Goal: Task Accomplishment & Management: Complete application form

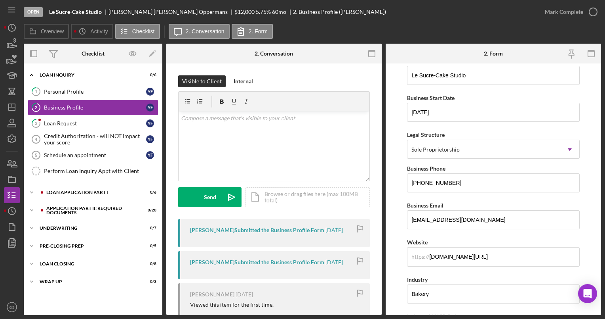
scroll to position [49, 0]
click at [594, 15] on icon "button" at bounding box center [594, 12] width 20 height 20
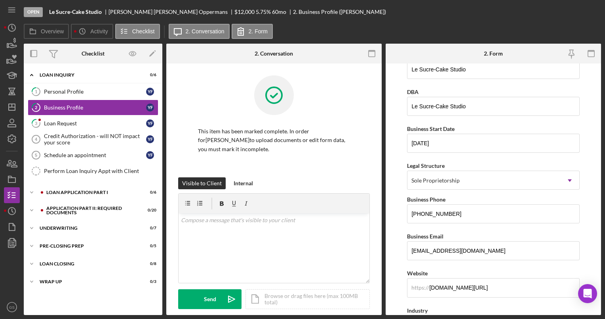
scroll to position [81, 0]
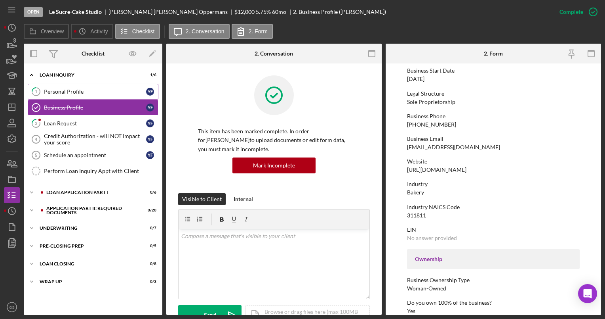
click at [99, 86] on link "1 Personal Profile Y F" at bounding box center [93, 92] width 131 height 16
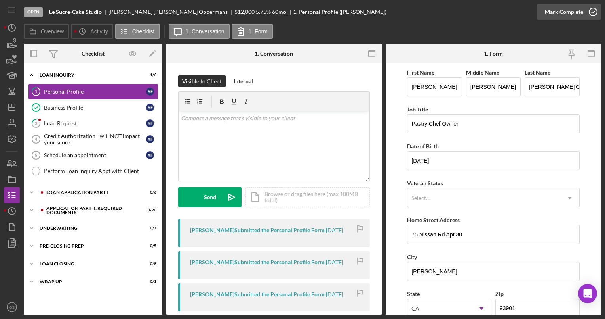
click at [595, 14] on icon "button" at bounding box center [594, 12] width 20 height 20
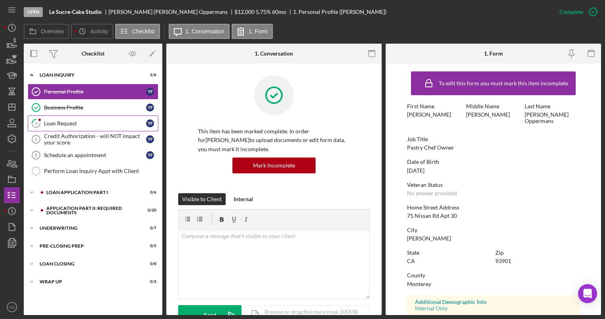
drag, startPoint x: 82, startPoint y: 130, endPoint x: 84, endPoint y: 122, distance: 8.6
click at [84, 122] on div "Personal Profile Personal Profile Y F Business Profile Business Profile Y F 3 L…" at bounding box center [93, 133] width 139 height 99
click at [84, 122] on div "Loan Request" at bounding box center [95, 123] width 102 height 6
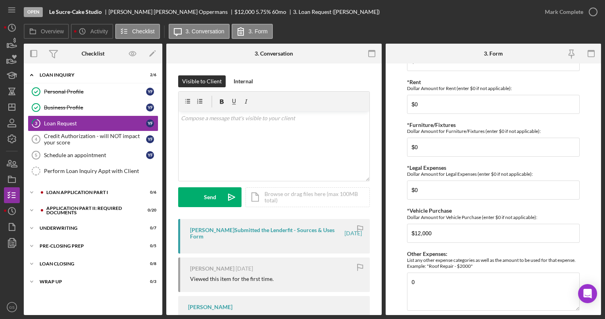
scroll to position [783, 0]
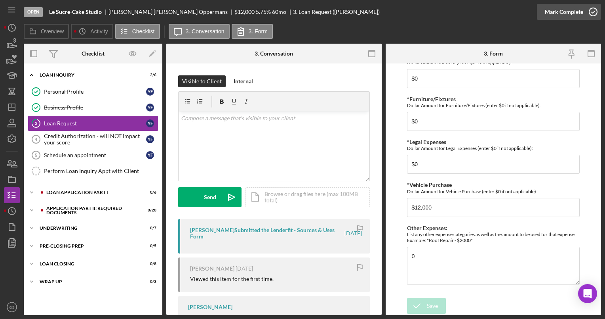
click at [597, 11] on icon "button" at bounding box center [594, 12] width 20 height 20
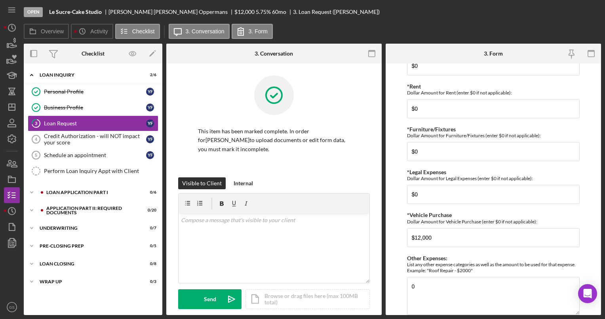
scroll to position [815, 0]
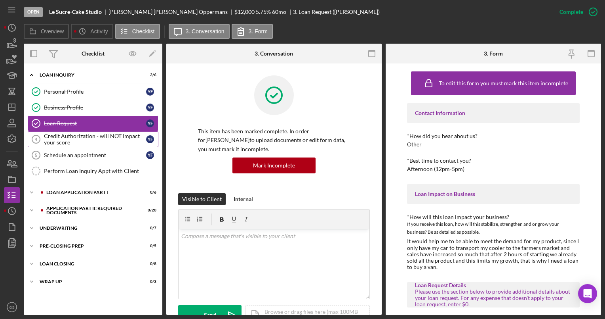
click at [100, 135] on div "Credit Authorization - will NOT impact your score" at bounding box center [95, 139] width 102 height 13
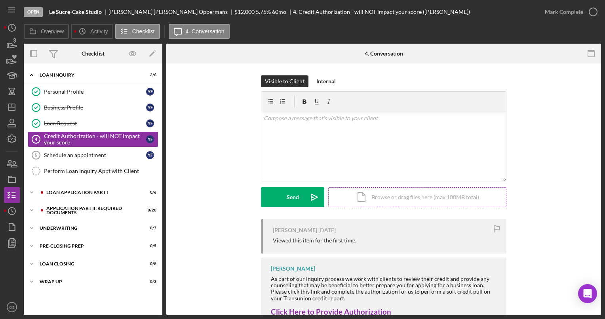
click at [393, 200] on div "Icon/Document Browse or drag files here (max 100MB total) Tap to choose files o…" at bounding box center [417, 197] width 178 height 20
click at [366, 200] on div "Icon/Document Browse or drag files here (max 100MB total) Tap to choose files o…" at bounding box center [417, 197] width 178 height 20
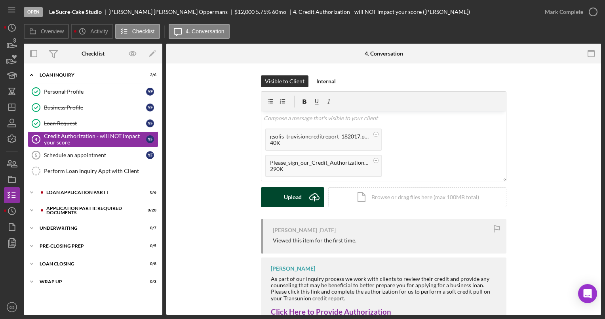
click at [311, 197] on icon "Icon/Upload" at bounding box center [315, 197] width 20 height 20
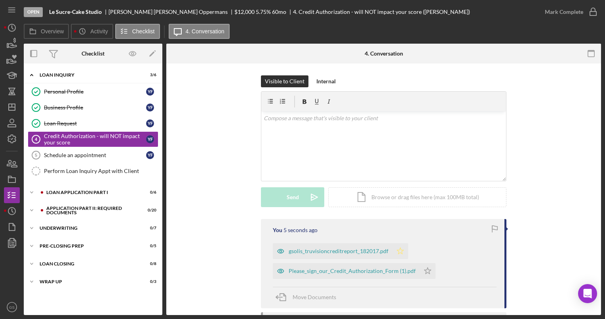
click at [402, 250] on icon "Icon/Star" at bounding box center [401, 251] width 16 height 16
click at [428, 274] on icon "Icon/Star" at bounding box center [428, 271] width 16 height 16
click at [590, 16] on icon "button" at bounding box center [594, 12] width 20 height 20
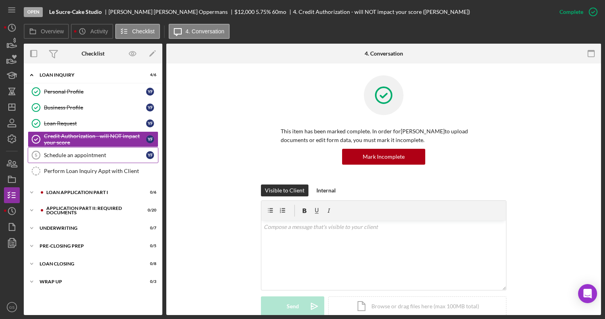
click at [124, 155] on div "Schedule an appointment" at bounding box center [95, 155] width 102 height 6
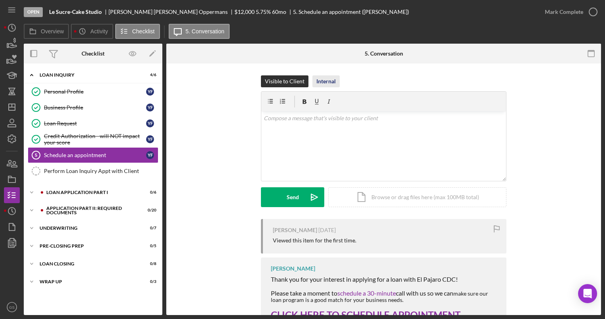
click at [332, 81] on div "Internal" at bounding box center [326, 81] width 19 height 12
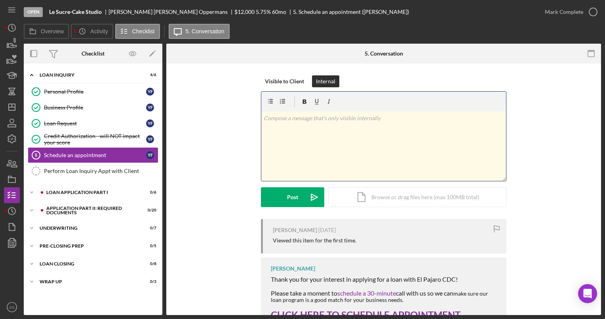
click at [316, 138] on div "v Color teal Color pink Remove color Add row above Add row below Add column bef…" at bounding box center [383, 145] width 245 height 69
drag, startPoint x: 316, startPoint y: 138, endPoint x: 319, endPoint y: 126, distance: 12.1
click at [319, 126] on div "v Color teal Color pink Remove color Add row above Add row below Add column bef…" at bounding box center [383, 145] width 245 height 69
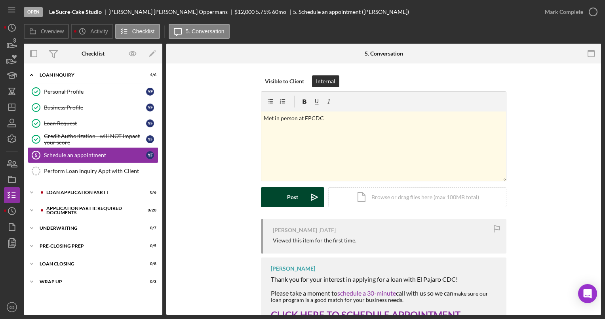
click at [295, 193] on div "Post" at bounding box center [292, 197] width 11 height 20
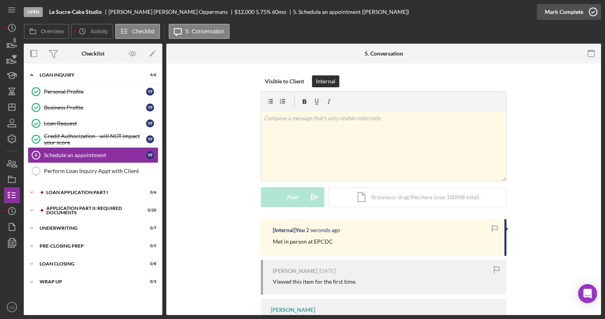
click at [597, 10] on icon "button" at bounding box center [594, 12] width 20 height 20
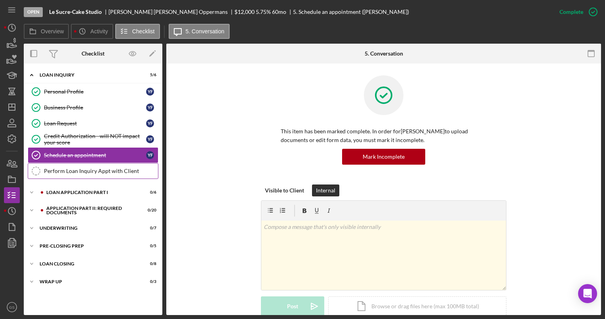
click at [87, 168] on div "Perform Loan Inquiry Appt with Client" at bounding box center [101, 171] width 114 height 6
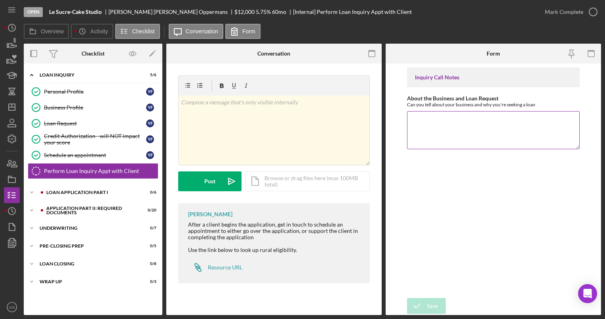
click at [429, 117] on textarea "About the Business and Loan Request" at bounding box center [493, 130] width 172 height 38
type textarea "Loan request for a vehicle purchase $12,000"
click at [434, 305] on div "Save" at bounding box center [432, 306] width 11 height 16
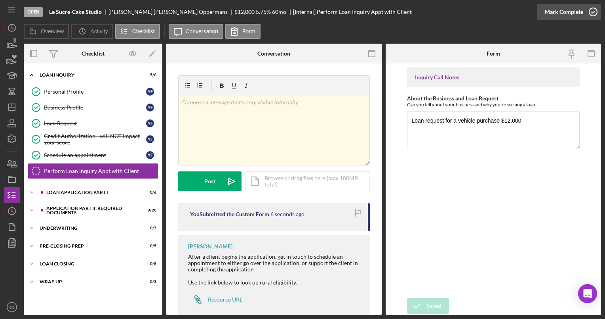
click at [594, 10] on icon "button" at bounding box center [594, 12] width 20 height 20
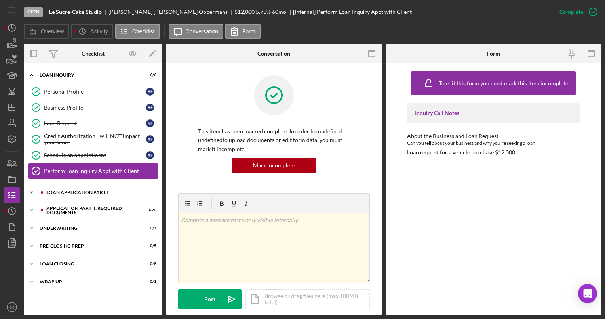
click at [107, 188] on div "Icon/Expander Loan Application Part I 0 / 6" at bounding box center [93, 192] width 139 height 16
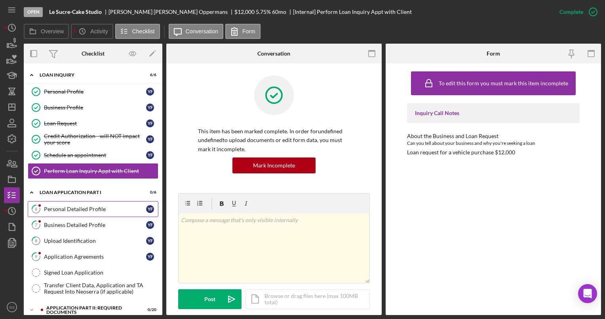
click at [102, 202] on link "6 Personal Detailed Profile Y F" at bounding box center [93, 209] width 131 height 16
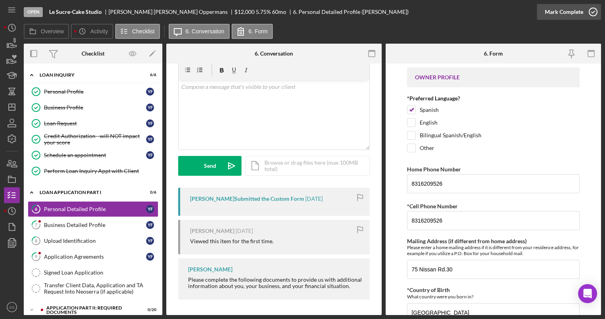
click at [593, 14] on icon "button" at bounding box center [594, 12] width 20 height 20
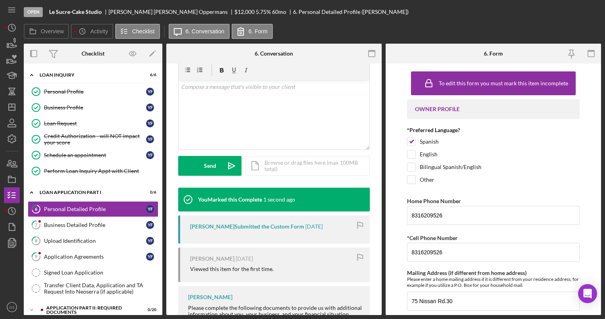
scroll to position [149, 0]
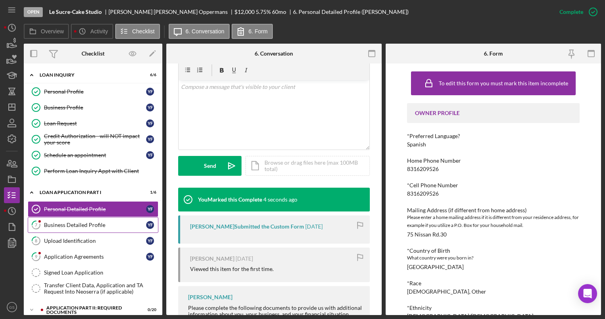
click at [96, 227] on link "7 Business Detailed Profile Y F" at bounding box center [93, 225] width 131 height 16
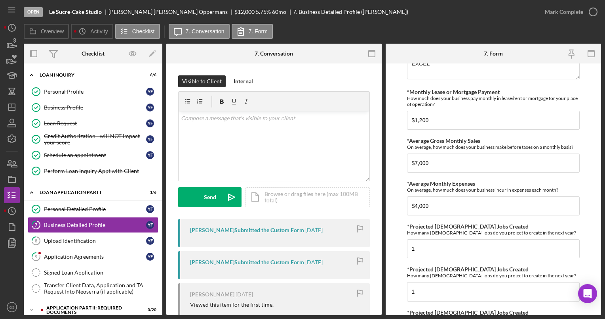
scroll to position [363, 0]
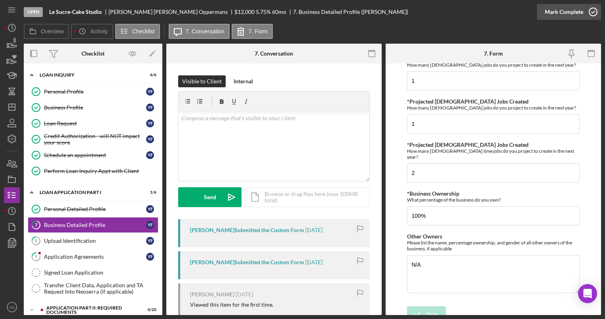
click at [593, 11] on icon "button" at bounding box center [594, 12] width 20 height 20
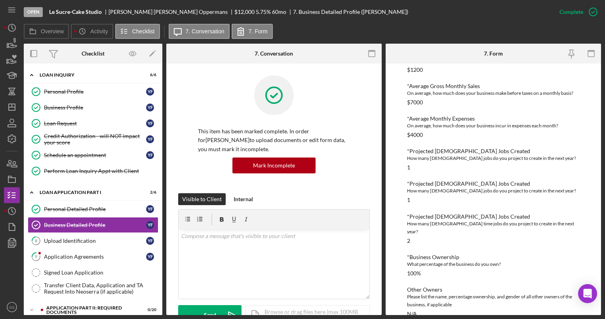
scroll to position [178, 0]
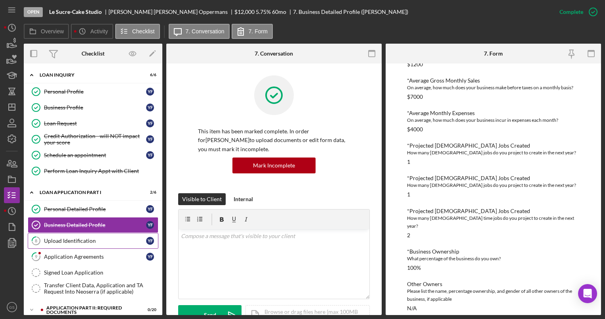
click at [76, 241] on div "Upload Identification" at bounding box center [95, 240] width 102 height 6
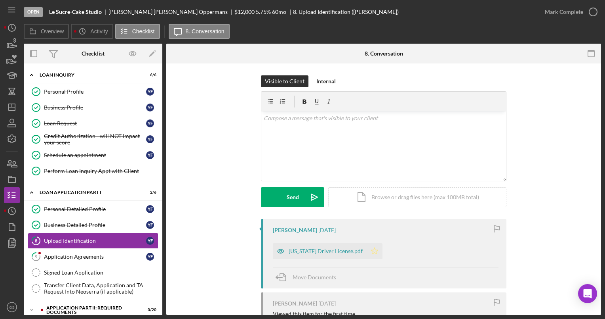
click at [369, 246] on icon "Icon/Star" at bounding box center [375, 251] width 16 height 16
click at [597, 10] on icon "button" at bounding box center [594, 12] width 20 height 20
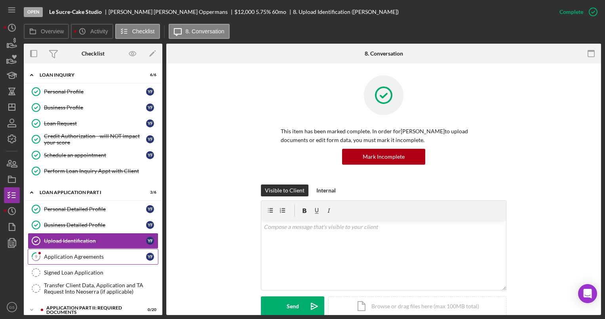
click at [94, 256] on div "Application Agreements" at bounding box center [95, 256] width 102 height 6
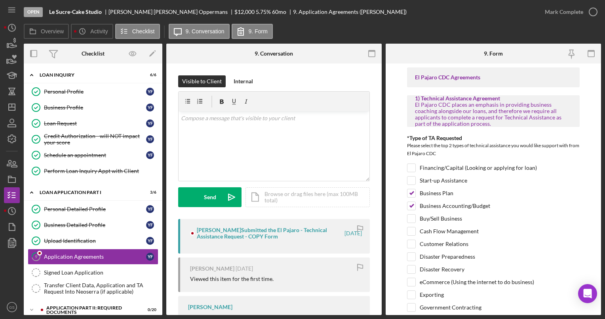
scroll to position [63, 0]
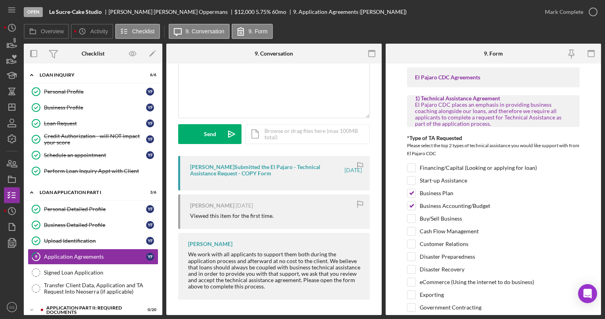
click at [312, 176] on div "Yazmin Flores Oppermans Submitted the El Pajaro - Technical Assistance Request …" at bounding box center [266, 170] width 153 height 13
click at [281, 166] on div "Yazmin Flores Oppermans Submitted the El Pajaro - Technical Assistance Request …" at bounding box center [266, 170] width 153 height 13
click at [242, 170] on div "Yazmin Flores Oppermans Submitted the El Pajaro - Technical Assistance Request …" at bounding box center [266, 170] width 153 height 13
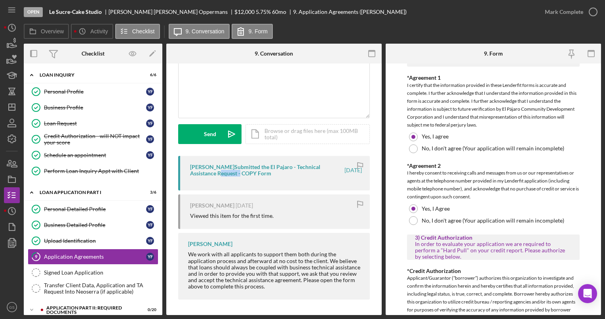
scroll to position [889, 0]
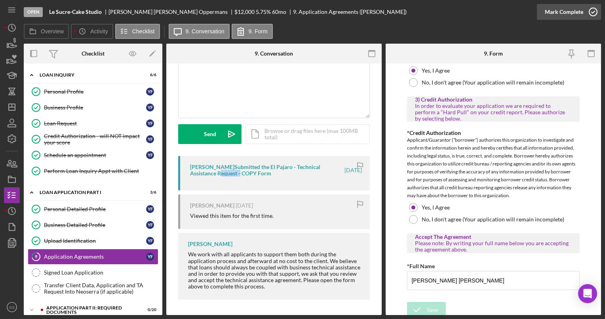
click at [593, 9] on icon "button" at bounding box center [594, 12] width 20 height 20
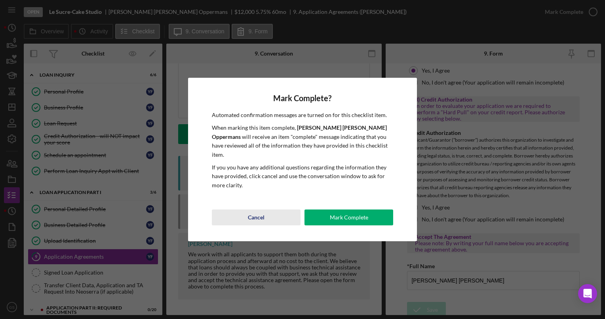
click at [259, 209] on div "Cancel" at bounding box center [256, 217] width 17 height 16
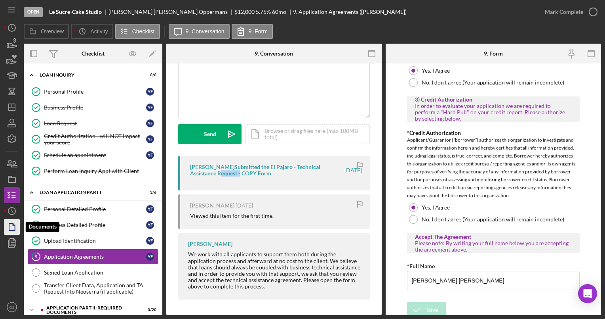
click at [11, 222] on icon "button" at bounding box center [12, 227] width 20 height 20
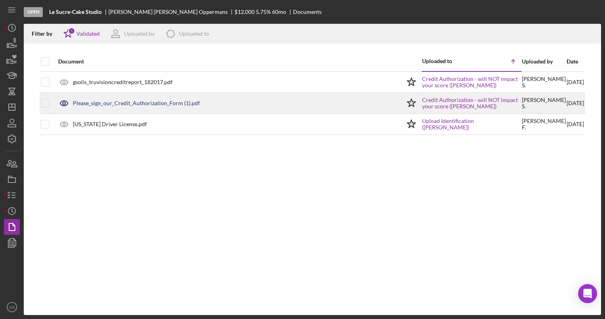
click at [229, 98] on div "Please_sign_our_Credit_Authorization_Form (1).pdf" at bounding box center [227, 103] width 347 height 20
click at [422, 98] on link "Credit Authorization - will NOT impact your score (Yazmin Flores Oppermans)" at bounding box center [471, 103] width 99 height 13
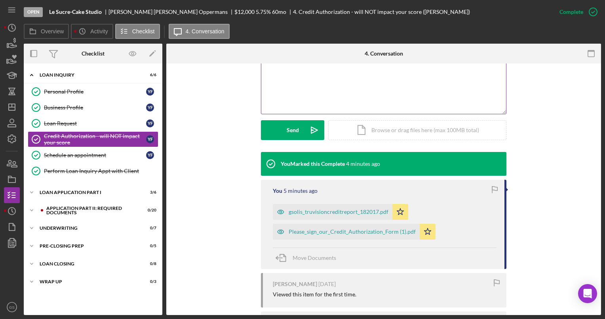
scroll to position [177, 0]
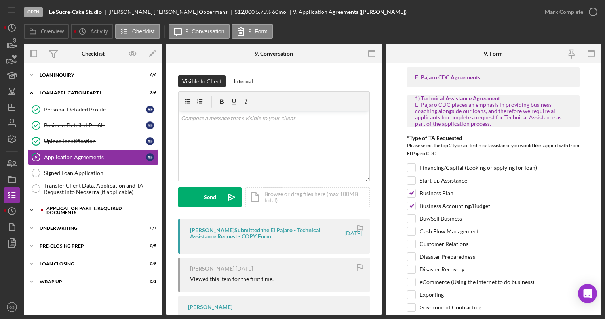
click at [69, 204] on div "Icon/Expander Application Part II: Required Documents 0 / 20" at bounding box center [93, 210] width 139 height 16
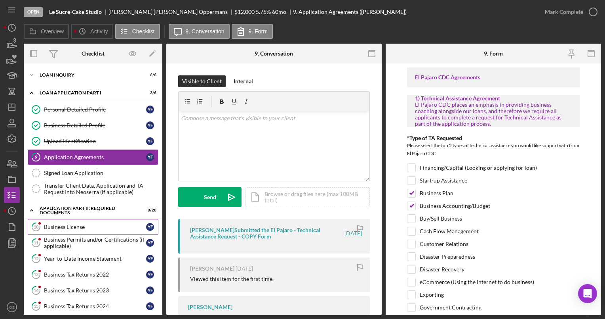
click at [76, 225] on div "Business License" at bounding box center [95, 226] width 102 height 6
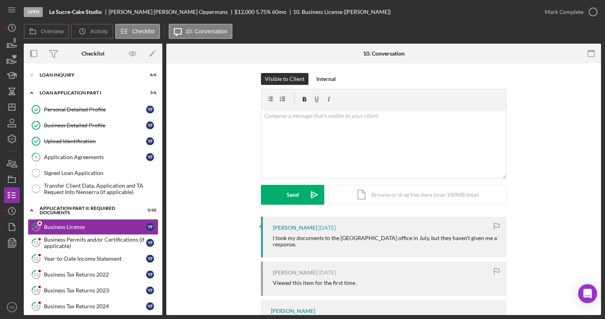
scroll to position [3, 0]
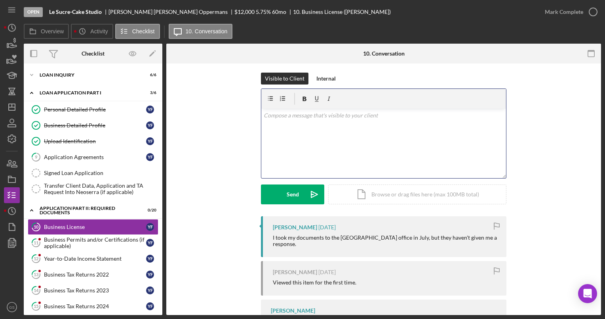
click at [323, 116] on p at bounding box center [384, 115] width 240 height 9
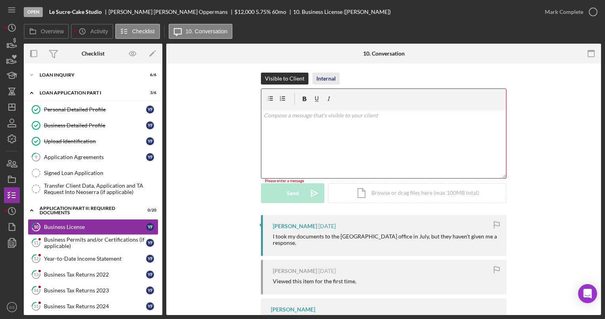
click at [324, 76] on div "Internal" at bounding box center [326, 79] width 19 height 12
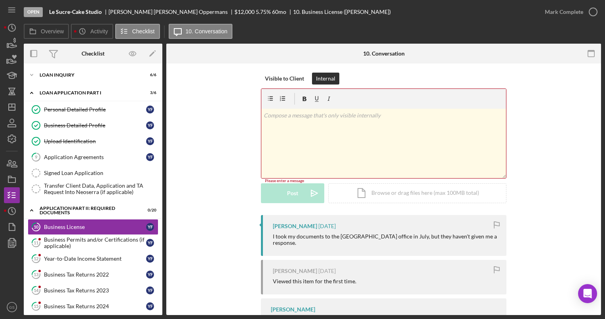
click at [300, 113] on p at bounding box center [384, 115] width 240 height 9
click at [279, 76] on div "Visible to Client" at bounding box center [284, 79] width 39 height 12
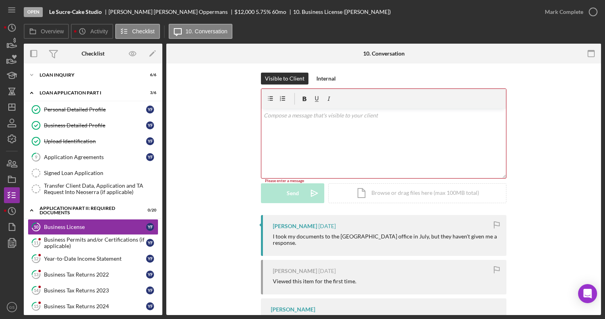
click at [286, 122] on div "v Color teal Color pink Remove color Add row above Add row below Add column bef…" at bounding box center [383, 143] width 245 height 69
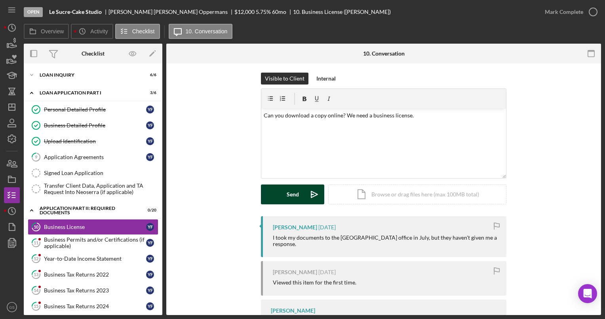
click at [297, 193] on div "Send" at bounding box center [293, 194] width 12 height 20
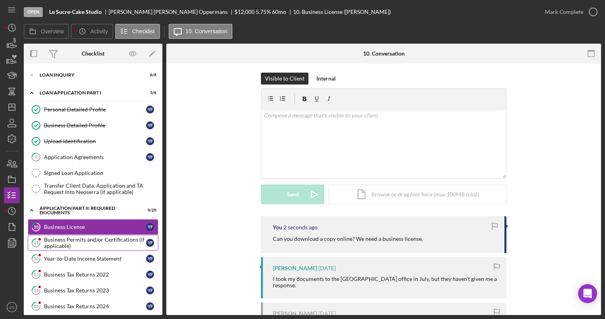
click at [119, 238] on div "Business Permits and/or Certifications (if applicable)" at bounding box center [95, 242] width 102 height 13
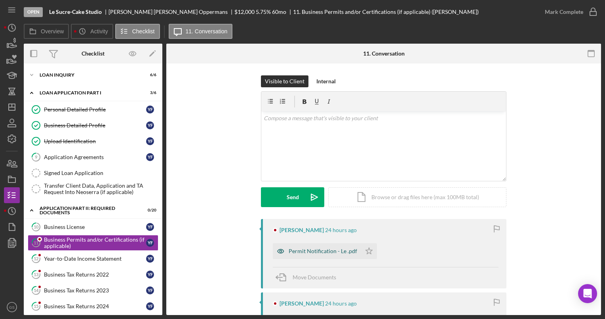
click at [332, 256] on div "Permit Notification - Le .pdf" at bounding box center [317, 251] width 88 height 16
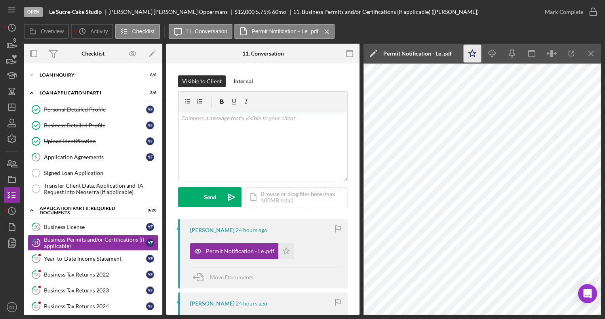
click at [472, 58] on icon "Icon/Star" at bounding box center [473, 54] width 18 height 18
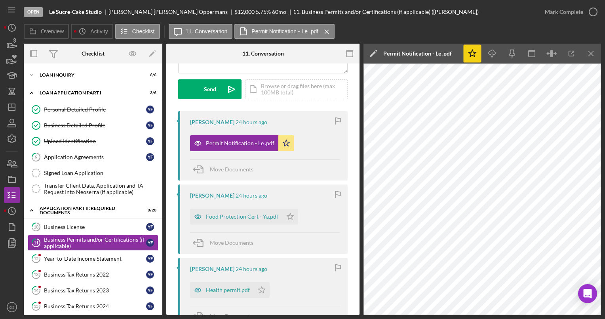
scroll to position [111, 0]
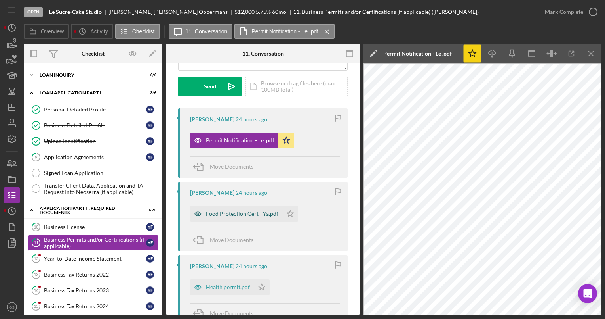
click at [257, 216] on div "Food Protection Cert - Ya.pdf" at bounding box center [242, 213] width 73 height 6
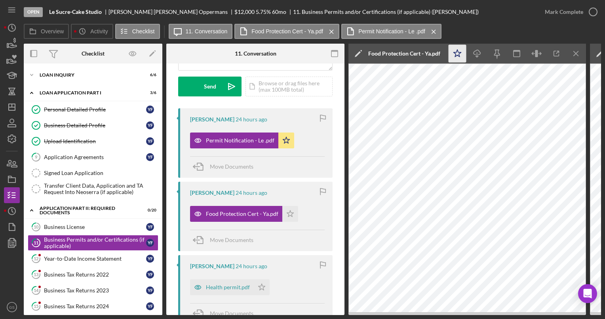
click at [460, 54] on icon "Icon/Star" at bounding box center [458, 54] width 18 height 18
click at [223, 288] on div "Health permit.pdf" at bounding box center [228, 287] width 44 height 6
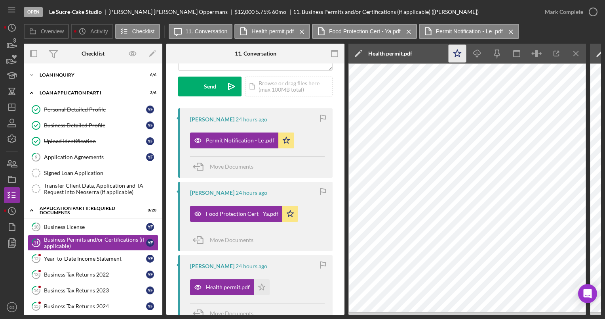
click at [461, 53] on polygon "button" at bounding box center [458, 53] width 8 height 7
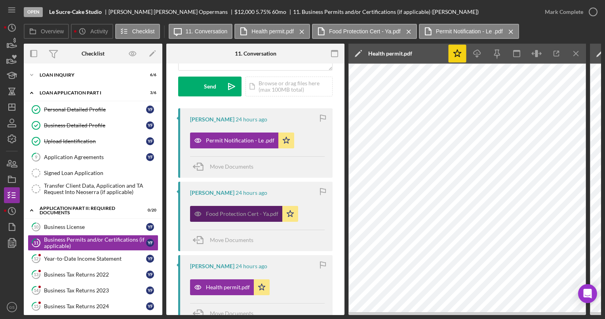
click at [253, 215] on div "Food Protection Cert - Ya.pdf" at bounding box center [242, 213] width 73 height 6
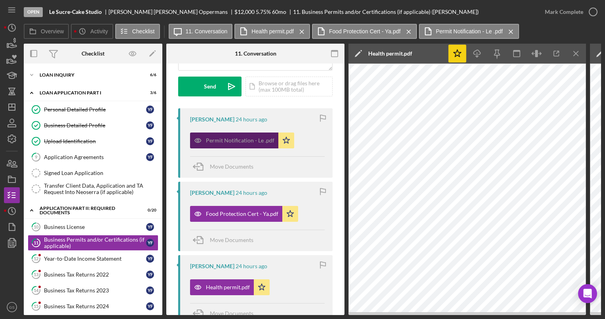
click at [246, 142] on div "Permit Notification - Le .pdf" at bounding box center [240, 140] width 69 height 6
click at [256, 137] on div "Permit Notification - Le .pdf" at bounding box center [240, 140] width 69 height 6
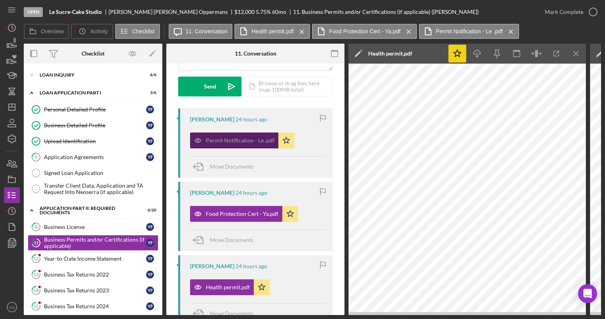
click at [256, 137] on div "Permit Notification - Le .pdf" at bounding box center [240, 140] width 69 height 6
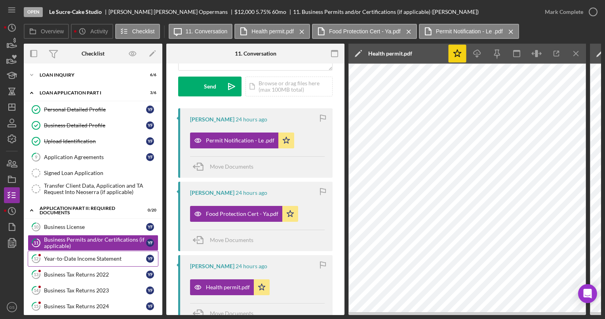
click at [108, 260] on div "Year-to-Date Income Statement" at bounding box center [95, 258] width 102 height 6
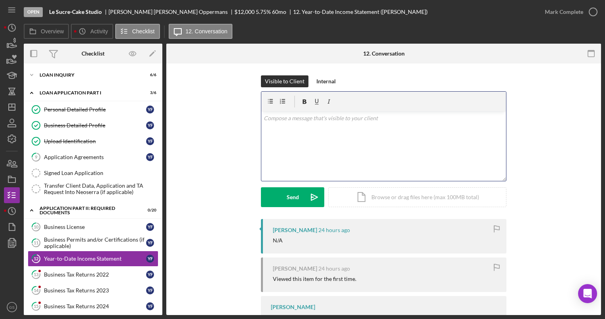
click at [317, 121] on p at bounding box center [384, 118] width 240 height 9
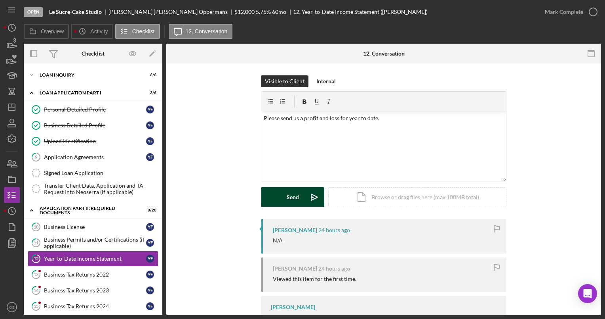
click at [292, 194] on div "Send" at bounding box center [293, 197] width 12 height 20
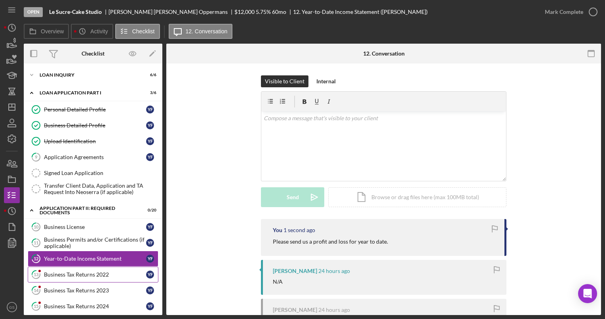
click at [106, 277] on link "13 Business Tax Returns 2022 Y F" at bounding box center [93, 274] width 131 height 16
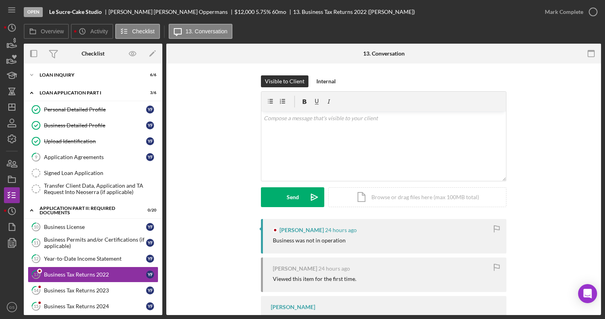
scroll to position [46, 0]
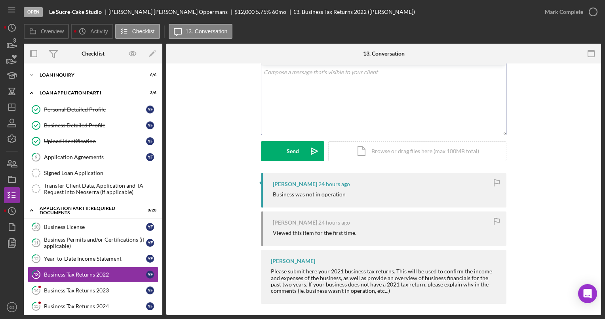
click at [303, 98] on div "v Color teal Color pink Remove color Add row above Add row below Add column bef…" at bounding box center [383, 99] width 245 height 69
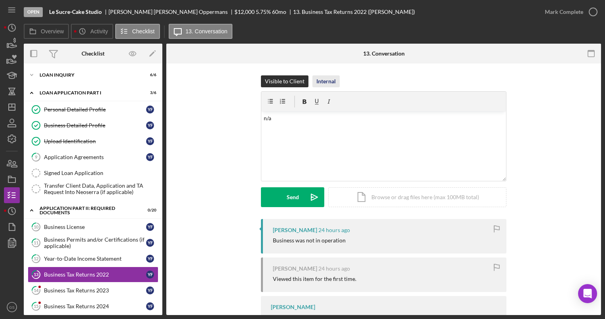
click at [329, 77] on div "Internal" at bounding box center [326, 81] width 19 height 12
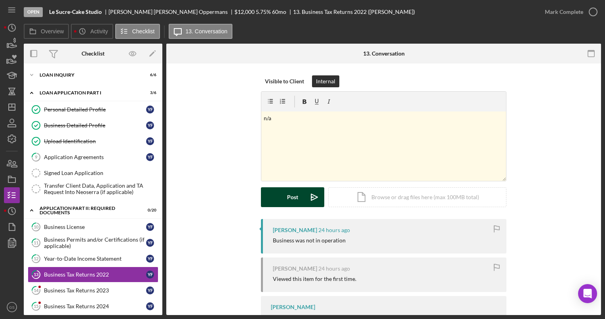
click at [292, 192] on div "Post" at bounding box center [292, 197] width 11 height 20
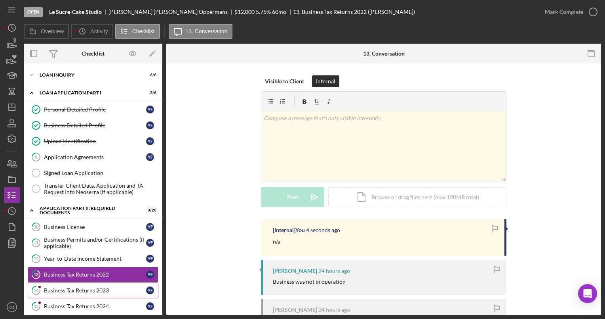
click at [114, 287] on div "Business Tax Returns 2023" at bounding box center [95, 290] width 102 height 6
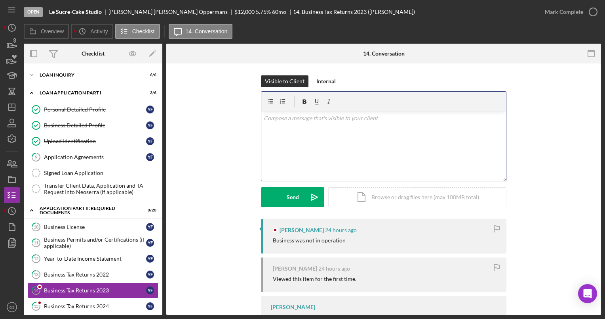
click at [327, 129] on div "v Color teal Color pink Remove color Add row above Add row below Add column bef…" at bounding box center [383, 145] width 245 height 69
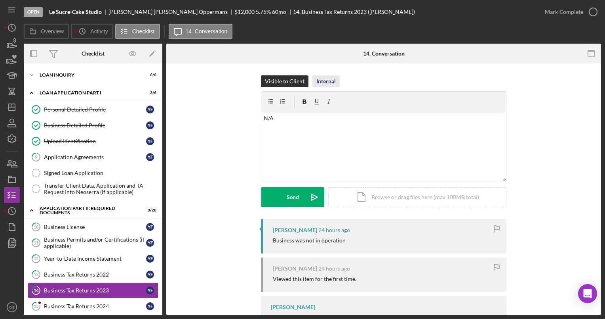
click at [325, 78] on div "Internal" at bounding box center [326, 81] width 19 height 12
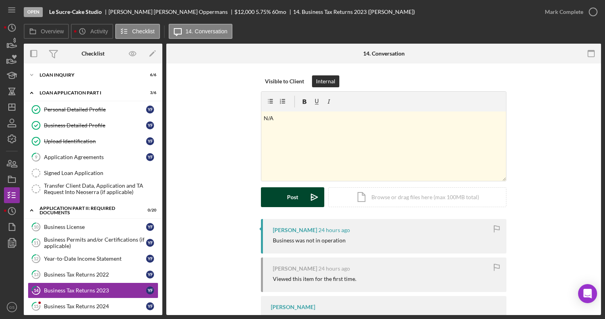
click at [300, 200] on button "Post Icon/icon-invite-send" at bounding box center [292, 197] width 63 height 20
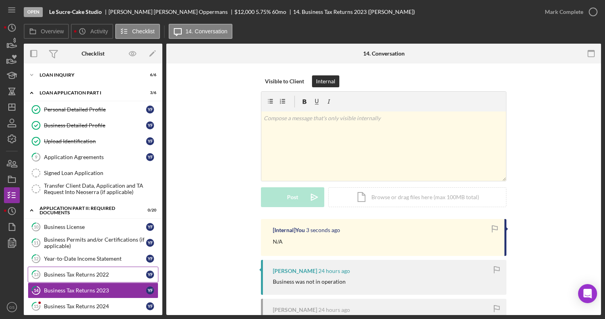
click at [76, 273] on div "Business Tax Returns 2022" at bounding box center [95, 274] width 102 height 6
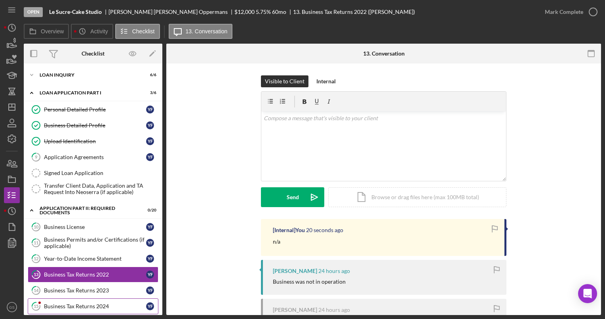
click at [151, 298] on link "15 Business Tax Returns 2024 Y F" at bounding box center [93, 306] width 131 height 16
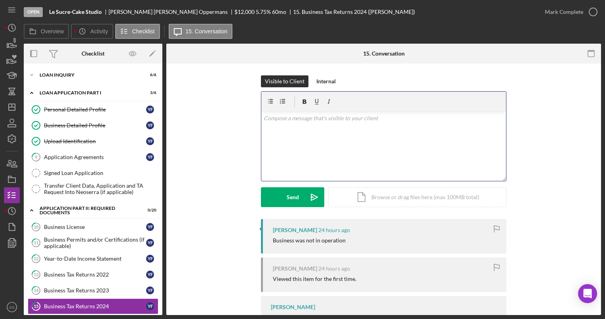
click at [294, 125] on div "v Color teal Color pink Remove color Add row above Add row below Add column bef…" at bounding box center [383, 145] width 245 height 69
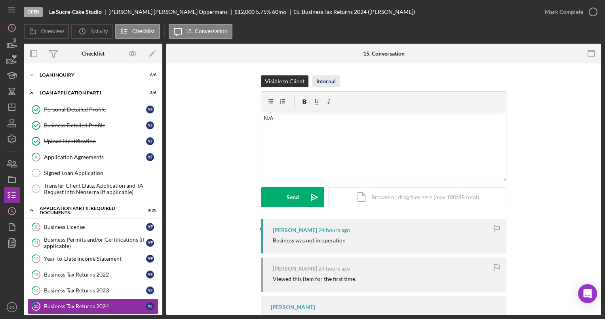
click at [321, 86] on div "Internal" at bounding box center [326, 81] width 19 height 12
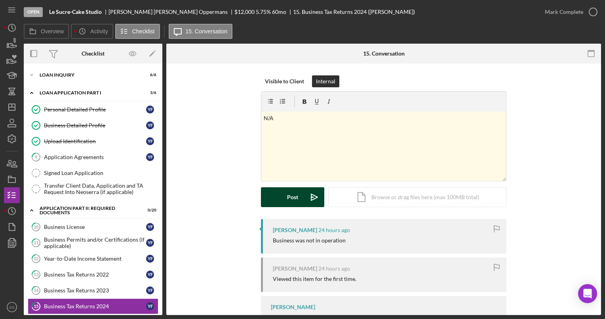
click at [296, 192] on div "Post" at bounding box center [292, 197] width 11 height 20
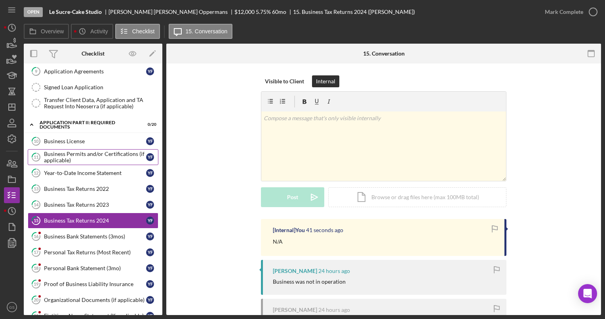
scroll to position [86, 0]
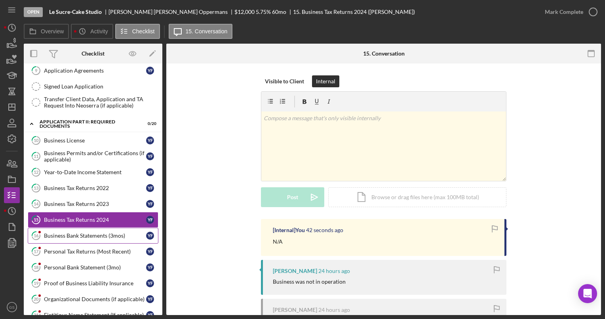
click at [96, 233] on div "Business Bank Statements (3mos)" at bounding box center [95, 235] width 102 height 6
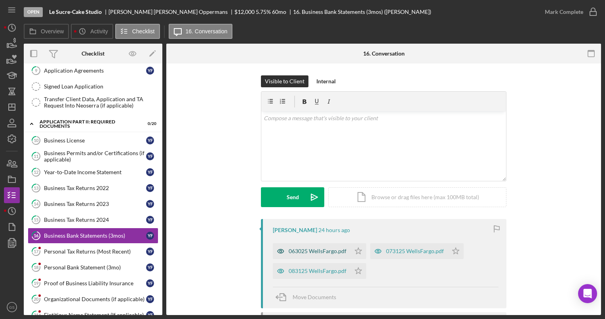
click at [326, 248] on div "063025 WellsFargo.pdf" at bounding box center [318, 251] width 58 height 6
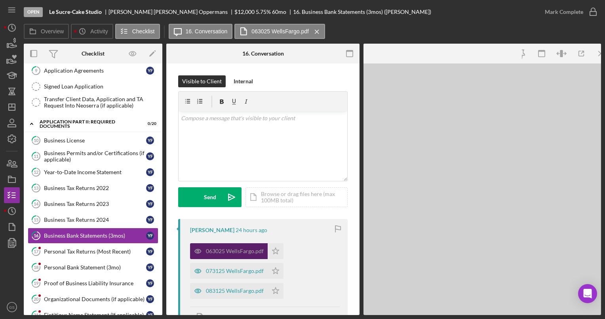
click at [326, 248] on div "063025 WellsFargo.pdf Icon/Star 073125 WellsFargo.pdf Icon/Star 083125 WellsFar…" at bounding box center [265, 268] width 150 height 59
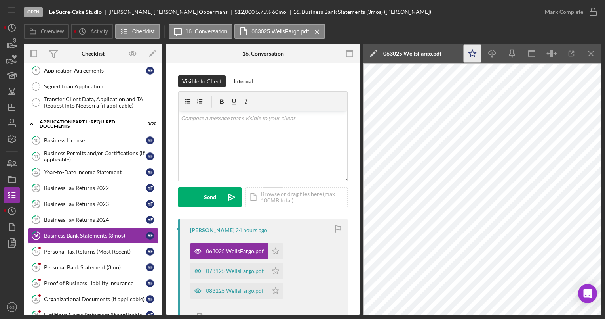
click at [470, 52] on polygon "button" at bounding box center [473, 53] width 8 height 7
click at [261, 269] on div "073125 WellsFargo.pdf" at bounding box center [235, 270] width 58 height 6
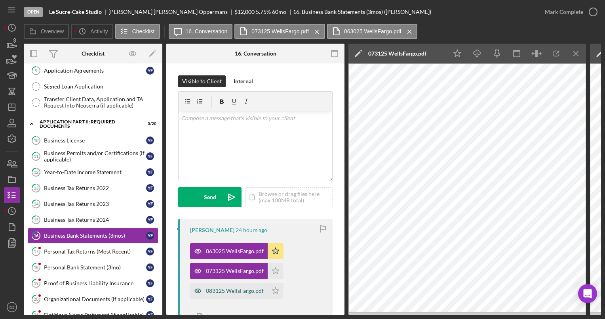
click at [248, 292] on div "083125 WellsFargo.pdf" at bounding box center [235, 290] width 58 height 6
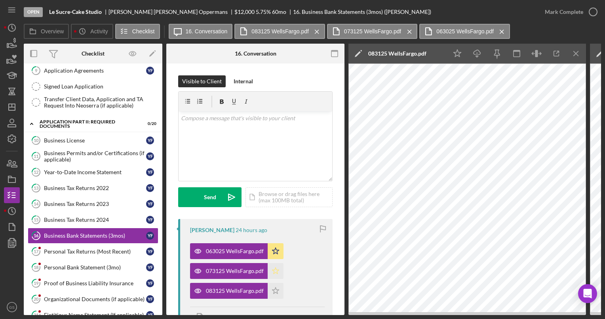
click at [281, 273] on icon "Icon/Star" at bounding box center [276, 271] width 16 height 16
click at [277, 292] on polygon "button" at bounding box center [276, 290] width 7 height 6
click at [462, 58] on icon "Icon/Star" at bounding box center [458, 54] width 18 height 18
click at [593, 8] on icon "button" at bounding box center [594, 12] width 20 height 20
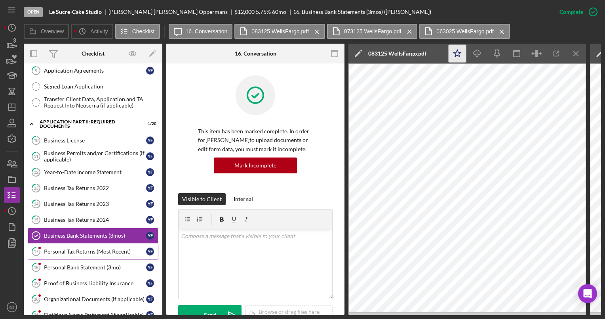
click at [94, 252] on div "Personal Tax Returns (Most Recent)" at bounding box center [95, 251] width 102 height 6
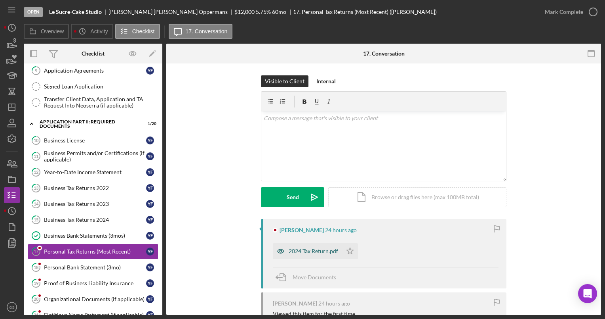
click at [313, 248] on div "2024 Tax Return.pdf" at bounding box center [314, 251] width 50 height 6
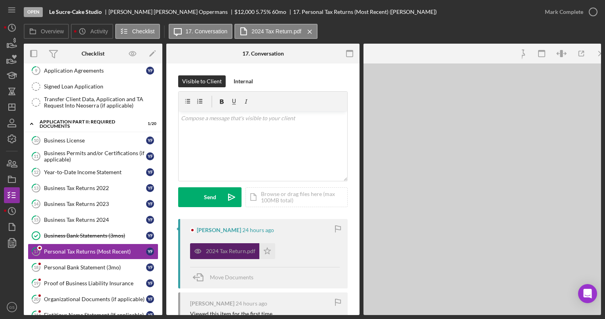
click at [313, 248] on div "2024 Tax Return.pdf Icon/Star" at bounding box center [265, 249] width 150 height 20
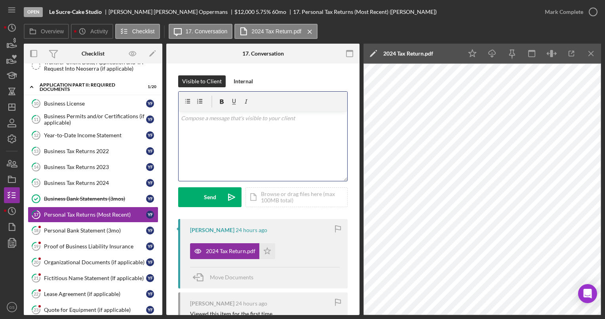
click at [213, 122] on p at bounding box center [263, 118] width 164 height 9
drag, startPoint x: 213, startPoint y: 122, endPoint x: 214, endPoint y: 132, distance: 10.3
click at [214, 132] on div "v Color teal Color pink Remove color Add row above Add row below Add column bef…" at bounding box center [263, 145] width 169 height 69
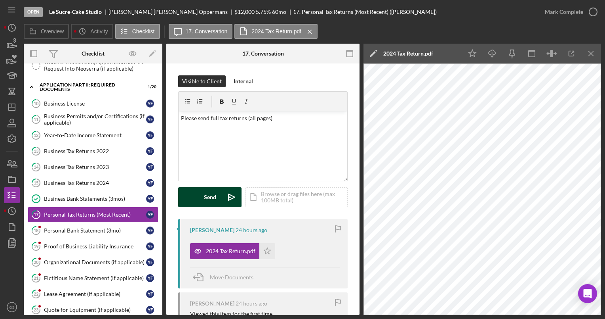
click at [214, 193] on div "Send" at bounding box center [210, 197] width 12 height 20
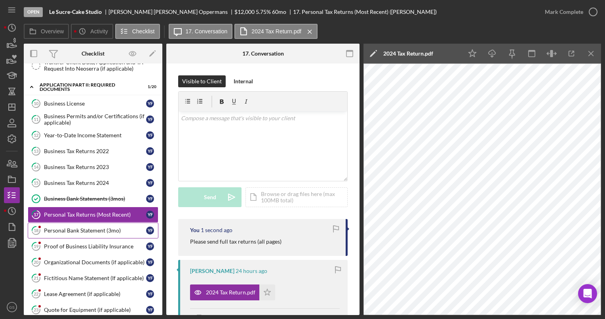
click at [116, 227] on div "Personal Bank Statement (3mo)" at bounding box center [95, 230] width 102 height 6
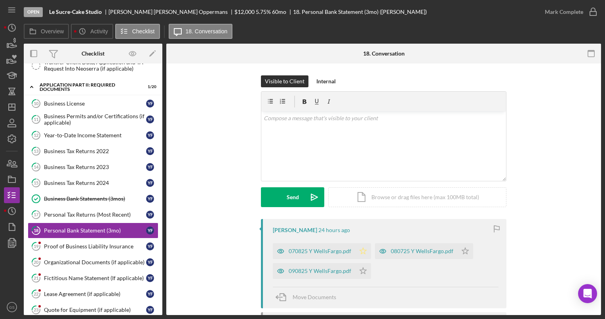
click at [365, 249] on icon "Icon/Star" at bounding box center [363, 251] width 16 height 16
click at [365, 249] on div "button" at bounding box center [363, 251] width 16 height 16
click at [411, 249] on div "080725 Y WellsFargo.pdf" at bounding box center [422, 251] width 63 height 6
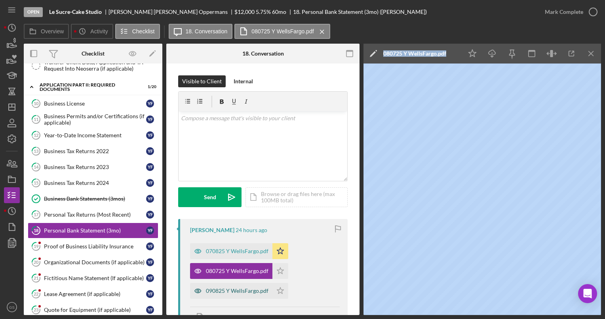
click at [259, 291] on div "090825 Y WellsFargo.pdf" at bounding box center [237, 290] width 63 height 6
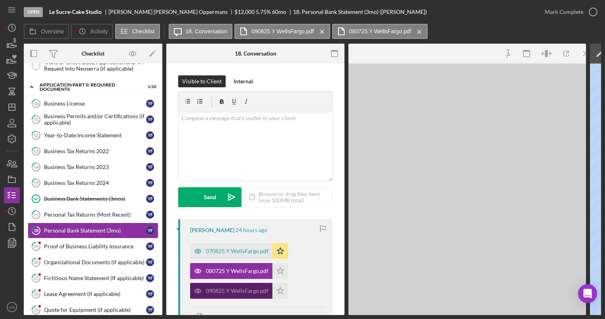
click at [259, 291] on div "090825 Y WellsFargo.pdf" at bounding box center [237, 290] width 63 height 6
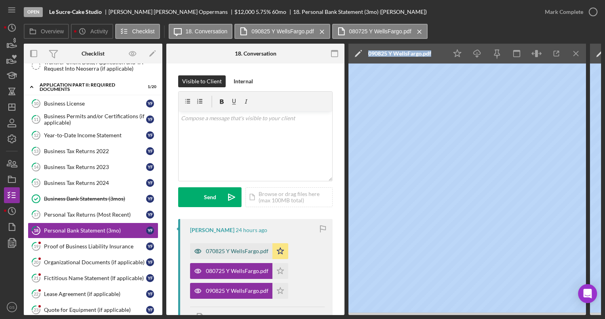
click at [254, 254] on div "070825 Y WellsFargo.pdf" at bounding box center [231, 251] width 82 height 16
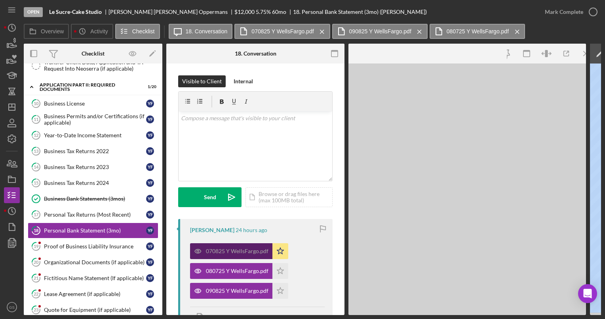
click at [254, 254] on div "070825 Y WellsFargo.pdf" at bounding box center [231, 251] width 82 height 16
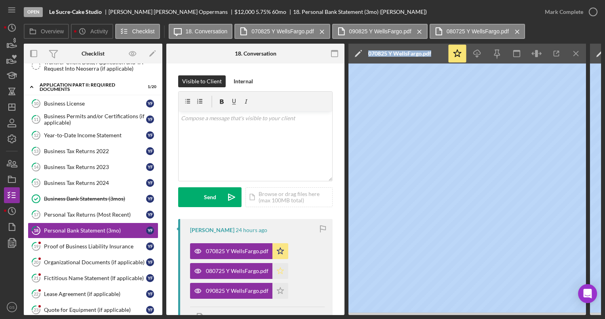
drag, startPoint x: 254, startPoint y: 254, endPoint x: 281, endPoint y: 272, distance: 32.8
click at [281, 272] on icon "Icon/Star" at bounding box center [281, 271] width 16 height 16
click at [281, 292] on polygon "button" at bounding box center [280, 290] width 7 height 6
click at [597, 13] on icon "button" at bounding box center [594, 12] width 20 height 20
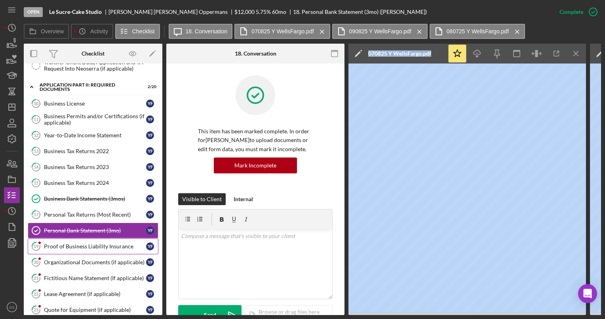
click at [87, 247] on link "19 Proof of Business Liability Insurance Y F" at bounding box center [93, 246] width 131 height 16
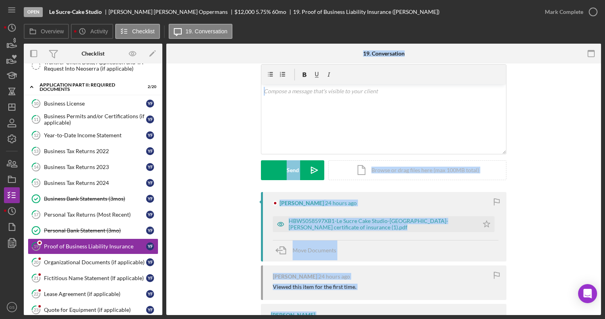
scroll to position [29, 0]
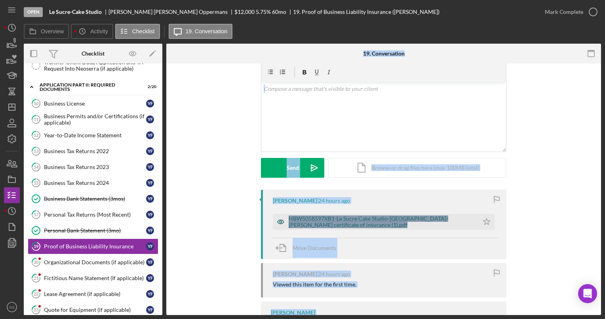
click at [351, 217] on div "HBW5058597XB1-Le Sucre Cake Studio-Usa-Acord certificate of insurance (1).pdf" at bounding box center [382, 221] width 186 height 13
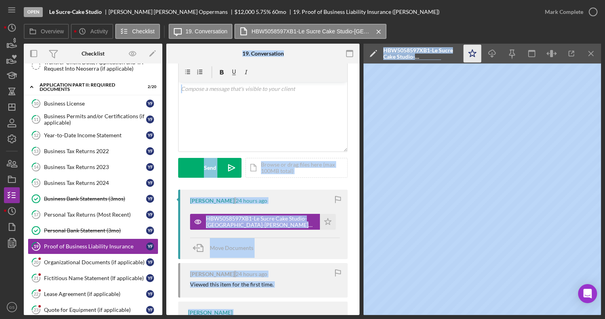
click at [477, 56] on icon "Icon/Star" at bounding box center [473, 54] width 18 height 18
click at [592, 14] on icon "button" at bounding box center [594, 12] width 20 height 20
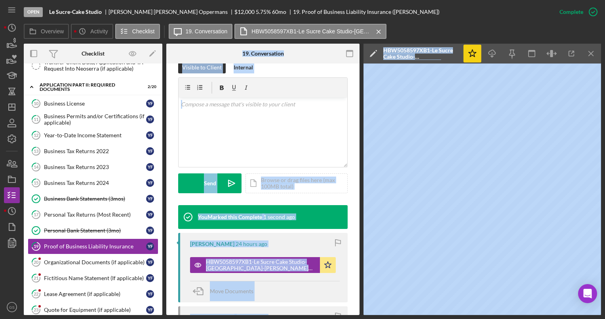
scroll to position [147, 0]
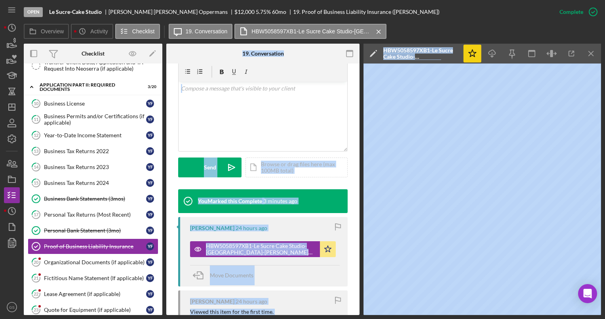
click at [353, 114] on div "This item has been marked complete. In order for Yazmin Flores Oppermans to upl…" at bounding box center [262, 160] width 193 height 489
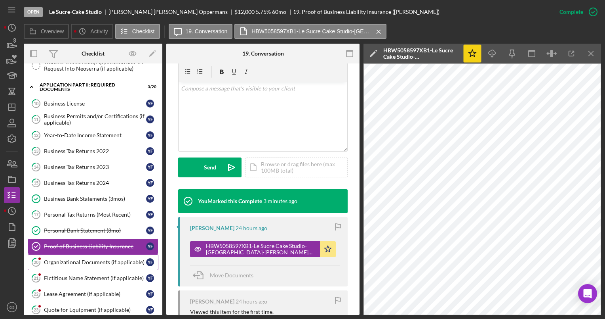
click at [94, 265] on link "20 Organizational Documents (if applicable) Y F" at bounding box center [93, 262] width 131 height 16
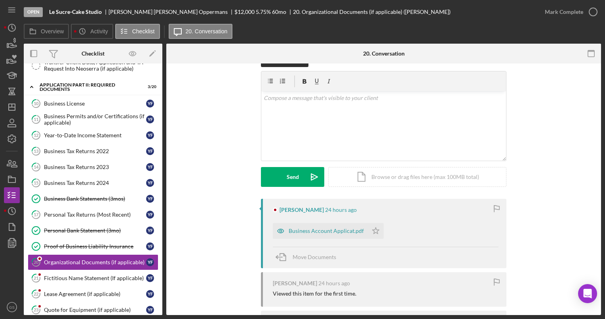
scroll to position [22, 0]
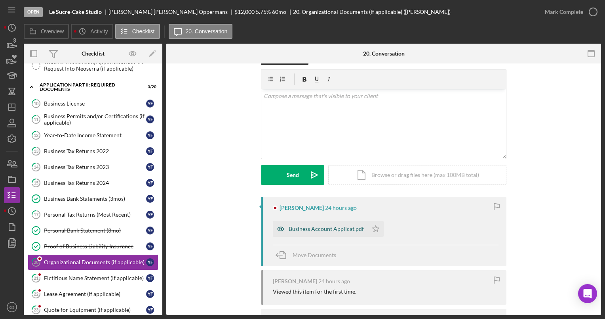
click at [332, 226] on div "Business Account Applicat.pdf" at bounding box center [326, 228] width 75 height 6
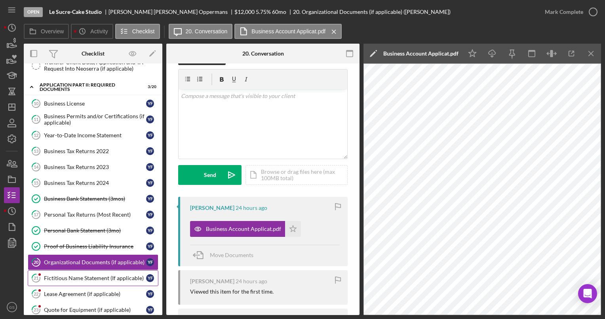
click at [105, 275] on div "Fictitious Name Statement (If applicable)" at bounding box center [95, 278] width 102 height 6
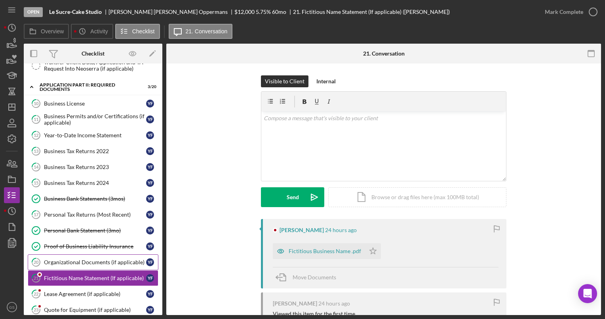
click at [101, 261] on div "Organizational Documents (if applicable)" at bounding box center [95, 262] width 102 height 6
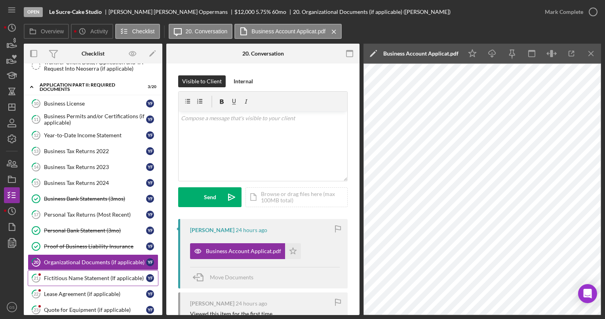
click at [111, 275] on div "Fictitious Name Statement (If applicable)" at bounding box center [95, 278] width 102 height 6
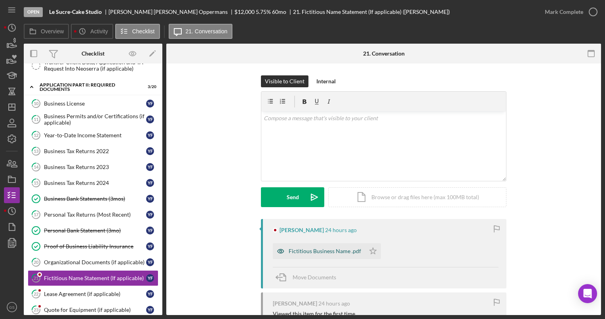
click at [342, 248] on div "Fictitious Business Name .pdf" at bounding box center [325, 251] width 73 height 6
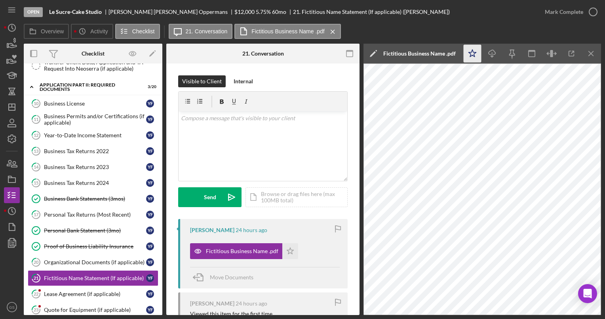
click at [473, 55] on polygon "button" at bounding box center [473, 53] width 8 height 7
click at [594, 9] on icon "button" at bounding box center [594, 12] width 20 height 20
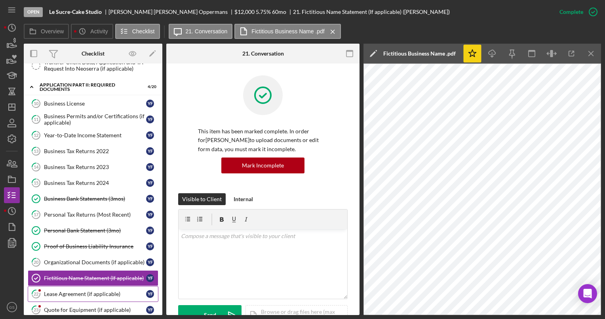
click at [113, 292] on div "Lease Agreement (if applicable)" at bounding box center [95, 293] width 102 height 6
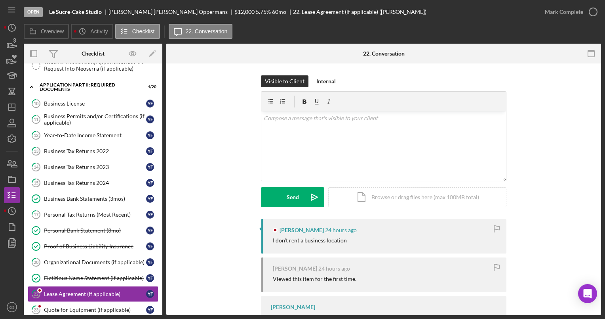
scroll to position [38, 0]
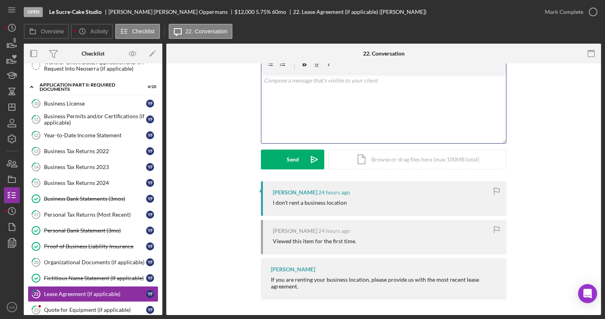
click at [274, 92] on div "v Color teal Color pink Remove color Add row above Add row below Add column bef…" at bounding box center [383, 108] width 245 height 69
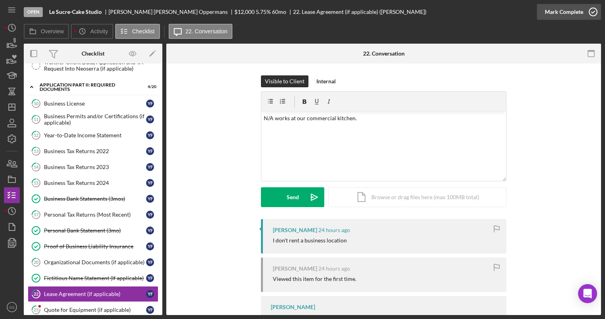
click at [598, 15] on icon "button" at bounding box center [594, 12] width 20 height 20
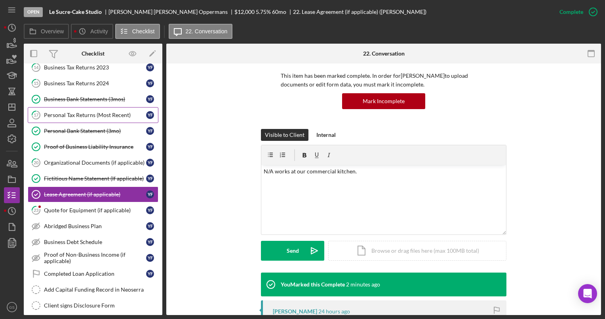
scroll to position [223, 0]
click at [86, 207] on div "Quote for Equipment (if applicable)" at bounding box center [95, 209] width 102 height 6
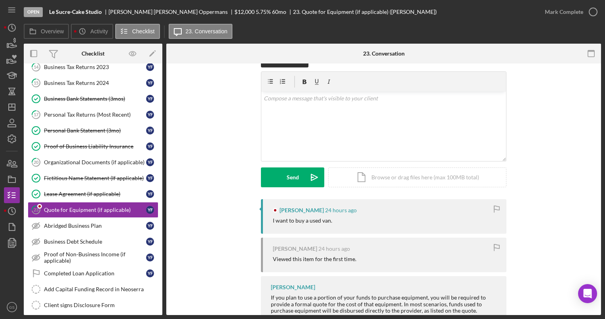
scroll to position [44, 0]
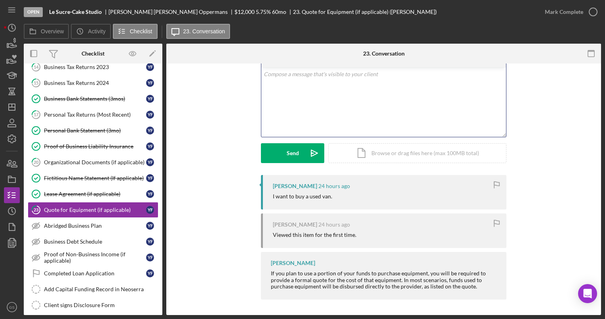
click at [309, 84] on div "v Color teal Color pink Remove color Add row above Add row below Add column bef…" at bounding box center [383, 101] width 245 height 69
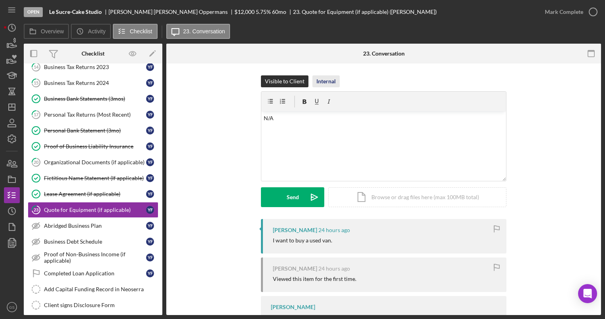
click at [321, 79] on div "Internal" at bounding box center [326, 81] width 19 height 12
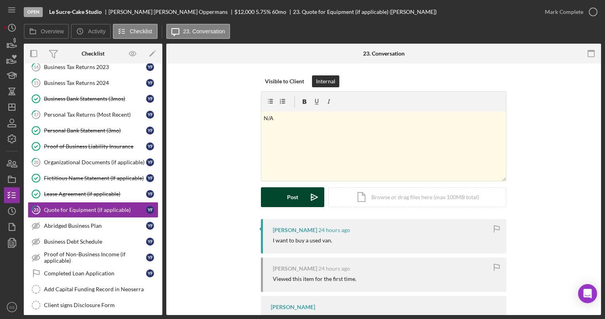
click at [301, 204] on button "Post Icon/icon-invite-send" at bounding box center [292, 197] width 63 height 20
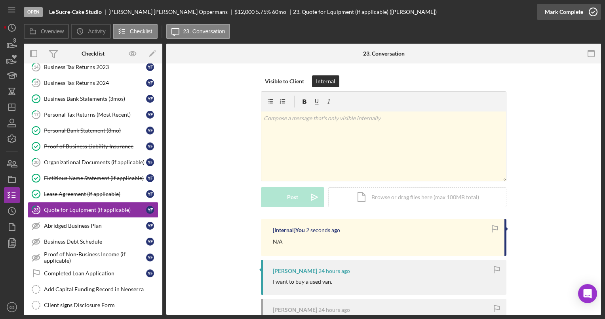
click at [595, 13] on icon "button" at bounding box center [594, 12] width 20 height 20
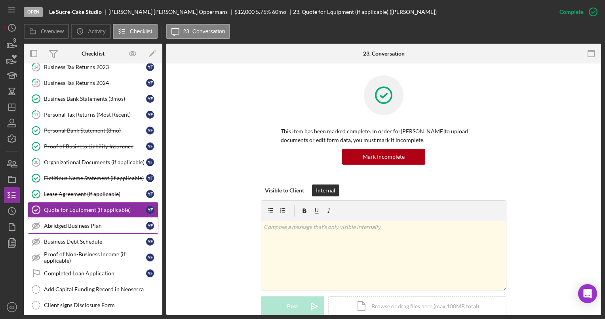
click at [57, 226] on link "Abridged Business Plan Abridged Business Plan Y F" at bounding box center [93, 226] width 131 height 16
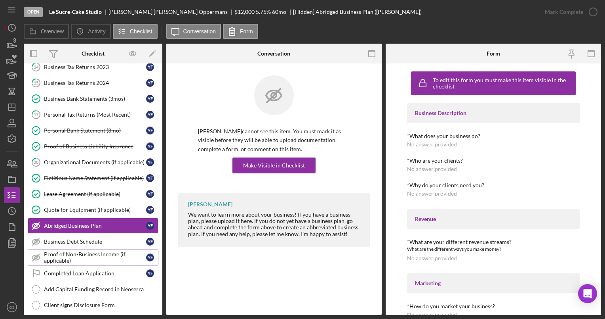
scroll to position [252, 0]
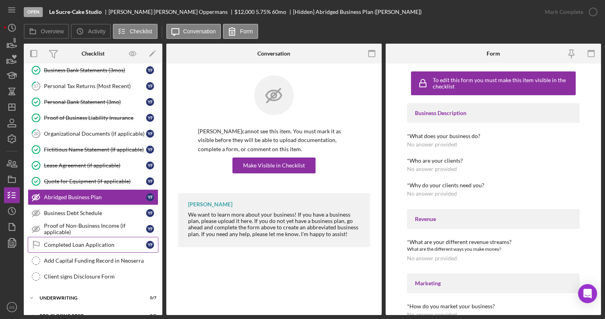
click at [99, 244] on link "Completed Loan Application Completed Loan Application Y F" at bounding box center [93, 245] width 131 height 16
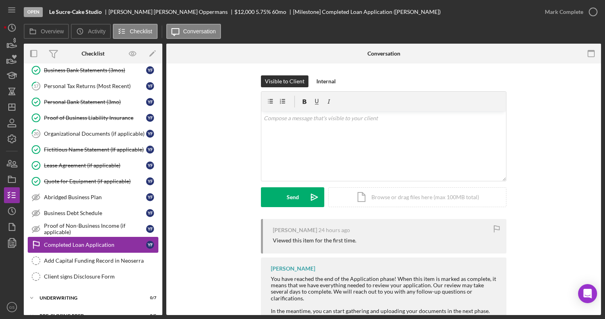
scroll to position [296, 0]
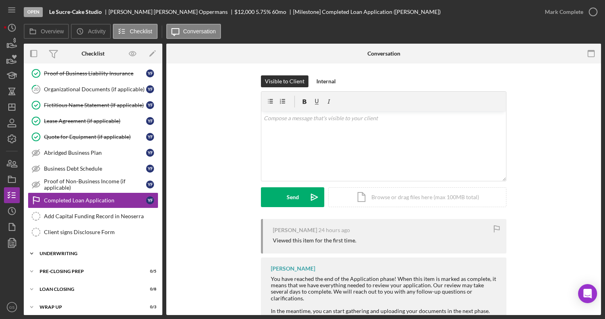
click at [86, 251] on div "Underwriting" at bounding box center [96, 253] width 113 height 5
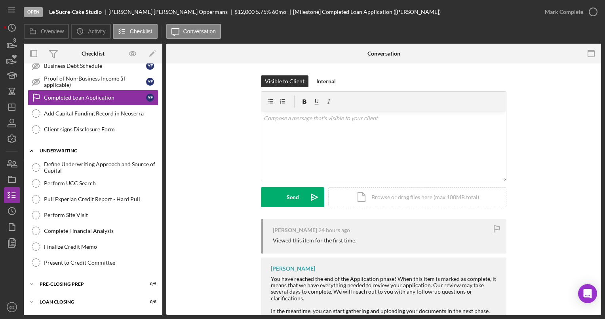
scroll to position [399, 0]
